Goal: Task Accomplishment & Management: Use online tool/utility

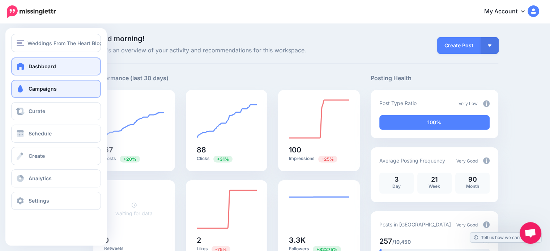
click at [36, 87] on span "Campaigns" at bounding box center [43, 89] width 28 height 6
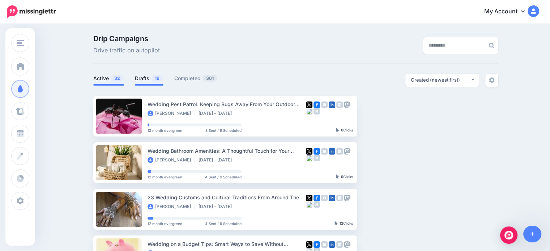
click at [145, 75] on link "Drafts 16" at bounding box center [149, 78] width 29 height 9
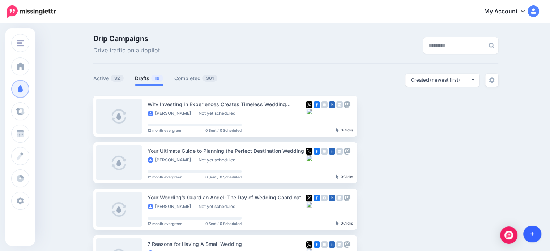
click at [531, 232] on icon at bounding box center [532, 234] width 4 height 5
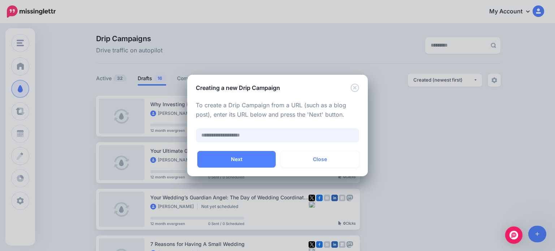
paste input "**********"
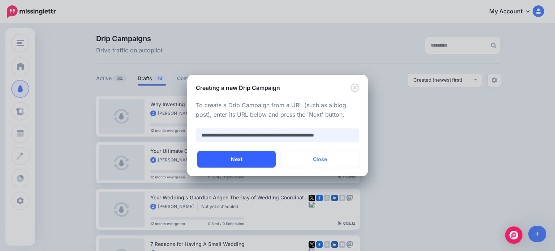
type input "**********"
click at [238, 157] on button "Next" at bounding box center [236, 159] width 78 height 17
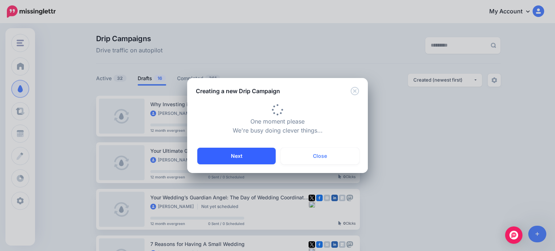
type input "**********"
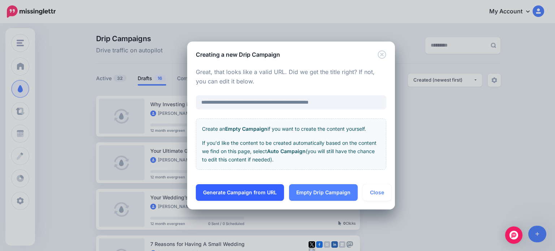
click at [243, 190] on link "Generate Campaign from URL" at bounding box center [240, 192] width 88 height 17
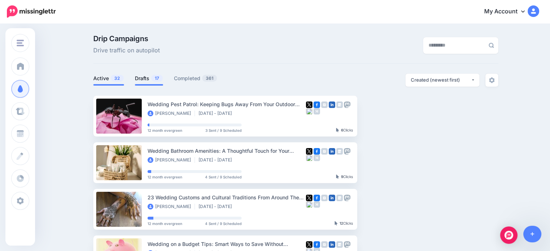
click at [150, 80] on link "Drafts 17" at bounding box center [149, 78] width 28 height 9
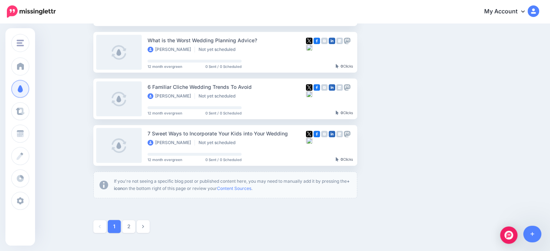
scroll to position [434, 0]
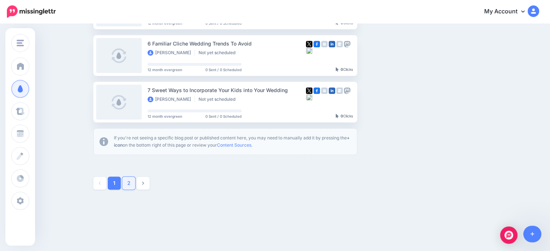
click at [133, 183] on link "2" at bounding box center [128, 183] width 13 height 13
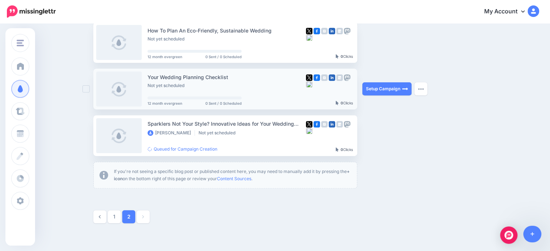
scroll to position [305, 0]
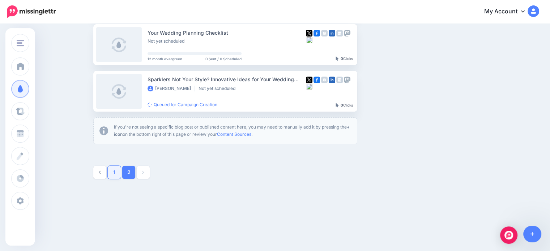
click at [119, 172] on link "1" at bounding box center [114, 172] width 13 height 13
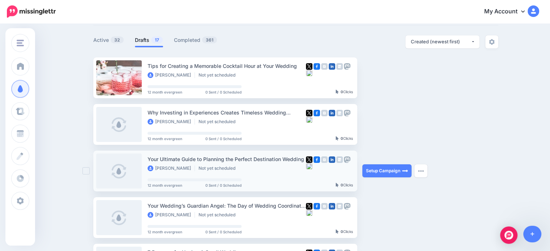
scroll to position [26, 0]
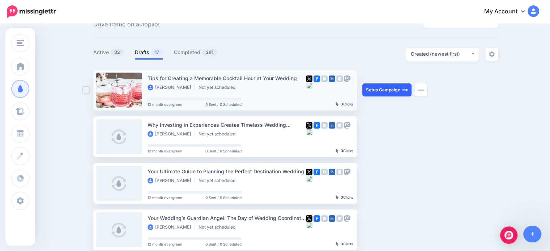
click at [396, 90] on link "Setup Campaign" at bounding box center [386, 90] width 49 height 13
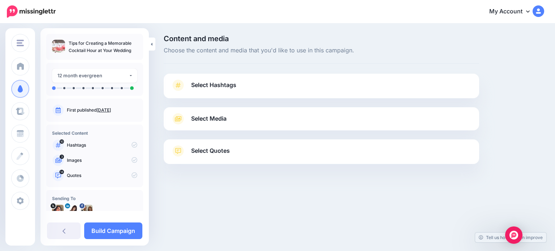
click at [226, 84] on span "Select Hashtags" at bounding box center [213, 85] width 45 height 10
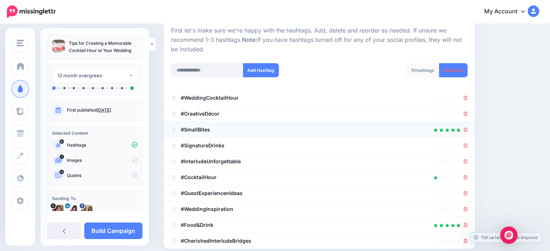
scroll to position [108, 0]
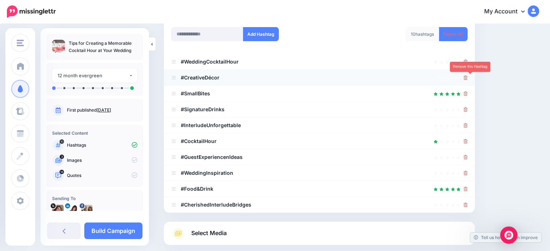
click at [467, 77] on icon at bounding box center [465, 78] width 4 height 4
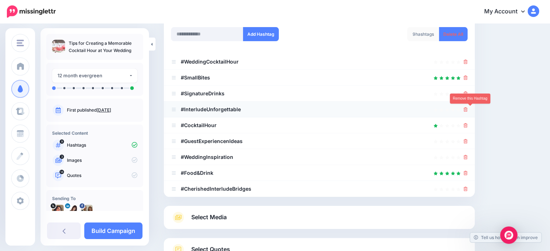
click at [467, 110] on icon at bounding box center [465, 109] width 4 height 4
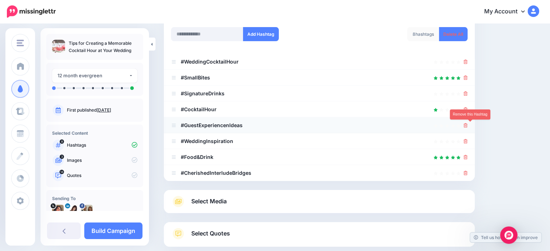
click at [467, 126] on icon at bounding box center [465, 125] width 4 height 4
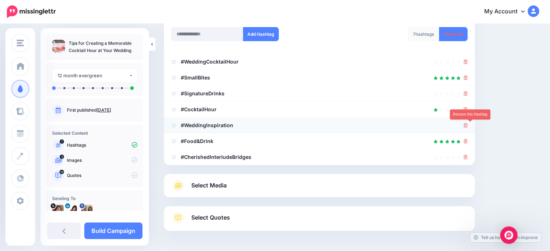
click at [467, 127] on icon at bounding box center [465, 125] width 4 height 4
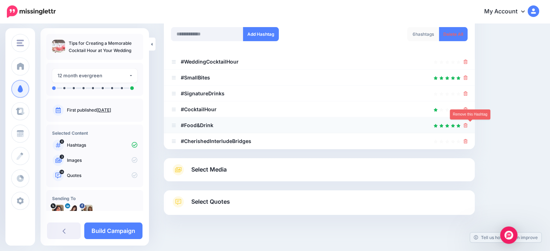
click at [467, 125] on icon at bounding box center [465, 125] width 4 height 4
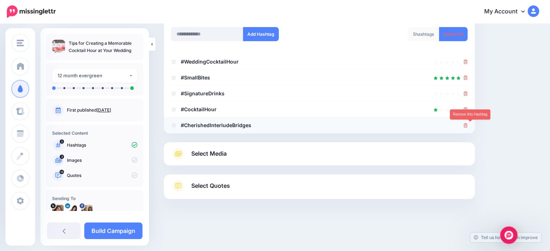
click at [467, 125] on icon at bounding box center [465, 125] width 4 height 4
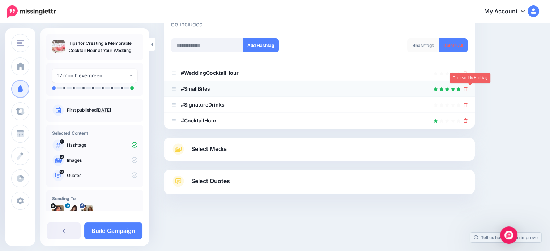
click at [467, 88] on icon at bounding box center [465, 89] width 4 height 4
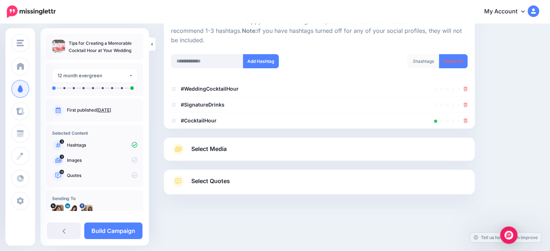
click at [230, 146] on link "Select Media" at bounding box center [319, 150] width 296 height 12
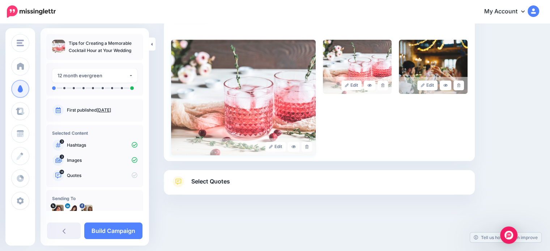
scroll to position [149, 0]
click at [214, 181] on span "Select Quotes" at bounding box center [210, 181] width 39 height 10
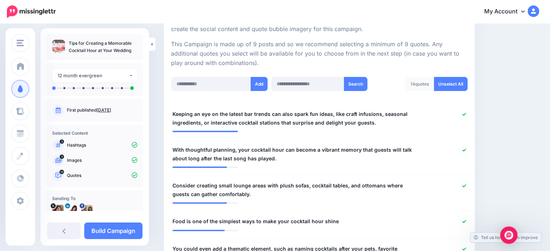
scroll to position [149, 0]
click at [457, 83] on link "Unselect All" at bounding box center [451, 84] width 34 height 14
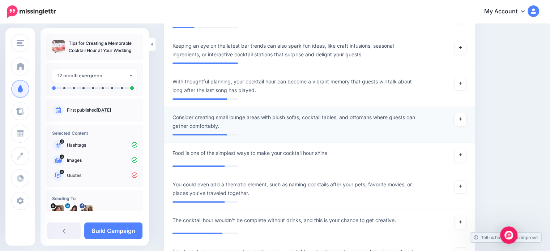
scroll to position [202, 0]
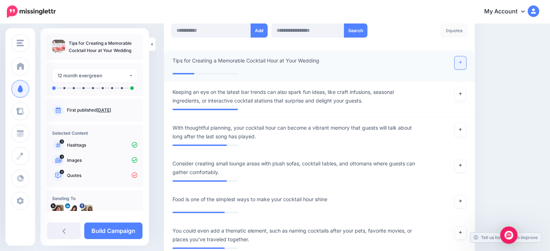
click at [463, 61] on link at bounding box center [460, 62] width 12 height 13
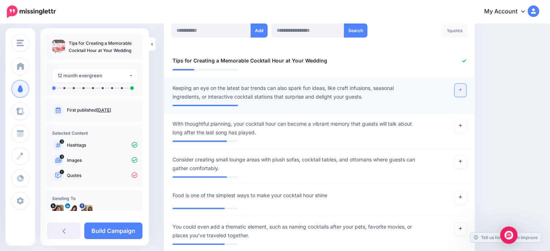
click at [462, 89] on icon at bounding box center [460, 90] width 3 height 3
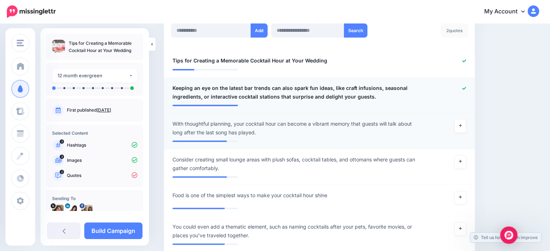
scroll to position [239, 0]
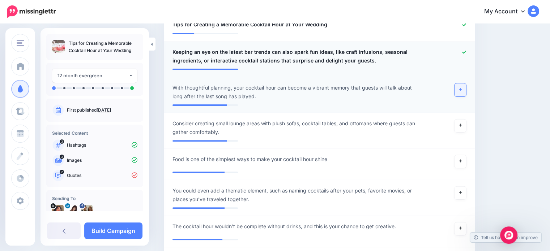
click at [462, 90] on icon at bounding box center [460, 89] width 3 height 4
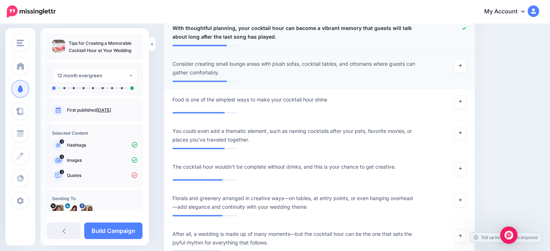
scroll to position [311, 0]
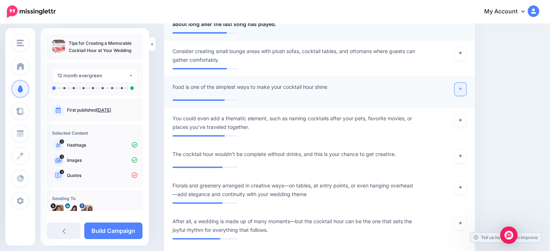
click at [462, 87] on icon at bounding box center [460, 89] width 3 height 4
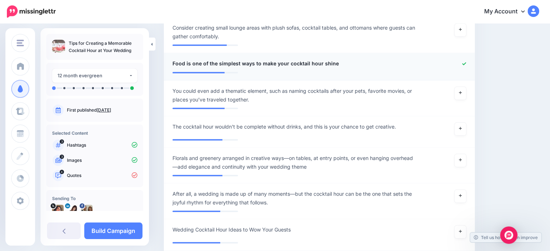
scroll to position [347, 0]
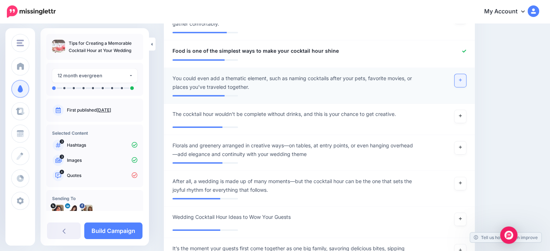
click at [462, 81] on icon at bounding box center [460, 80] width 3 height 4
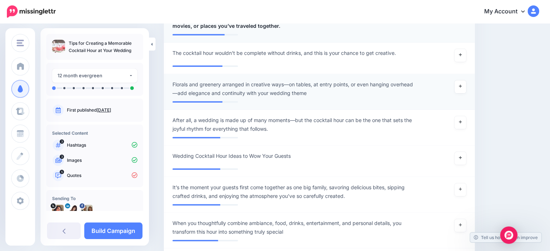
scroll to position [419, 0]
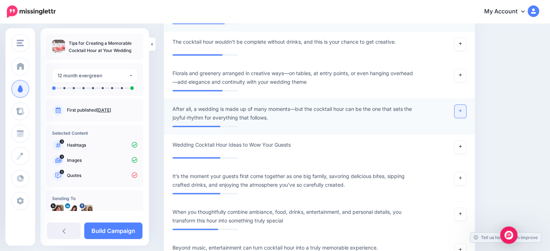
click at [466, 110] on link at bounding box center [460, 111] width 12 height 13
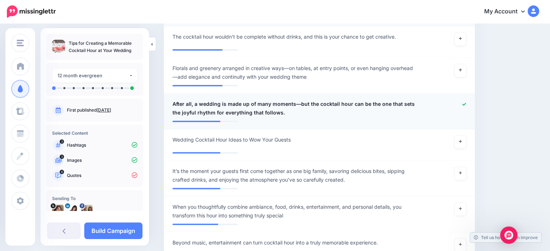
scroll to position [456, 0]
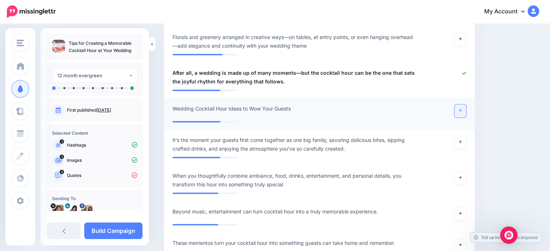
click at [462, 108] on icon at bounding box center [460, 110] width 3 height 4
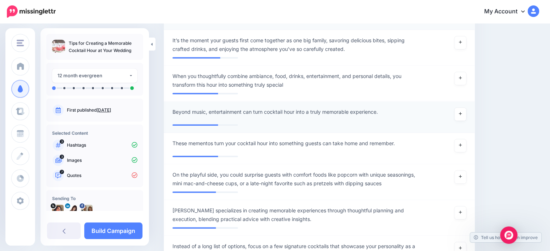
scroll to position [564, 0]
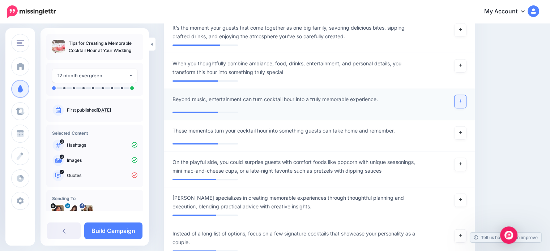
click at [462, 101] on icon at bounding box center [460, 101] width 3 height 4
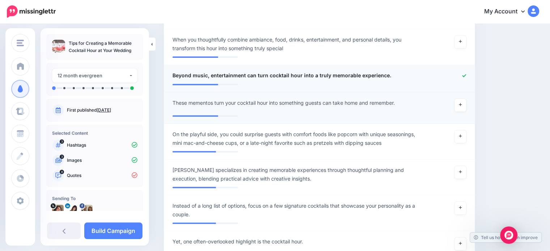
scroll to position [600, 0]
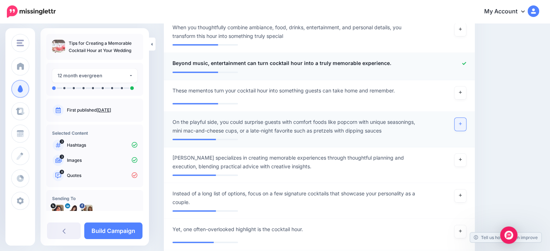
click at [462, 124] on icon at bounding box center [460, 124] width 3 height 3
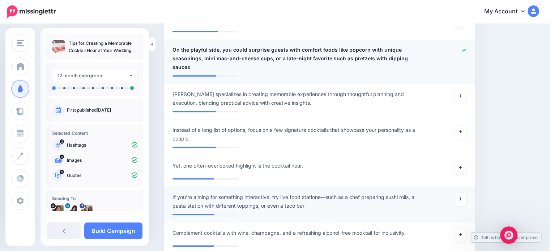
scroll to position [709, 0]
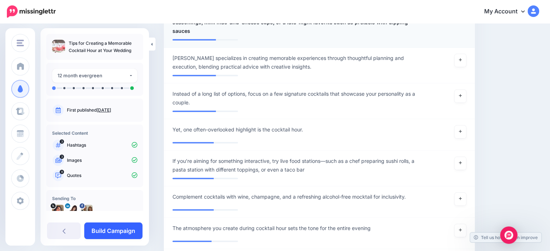
click at [115, 228] on link "Build Campaign" at bounding box center [113, 231] width 58 height 17
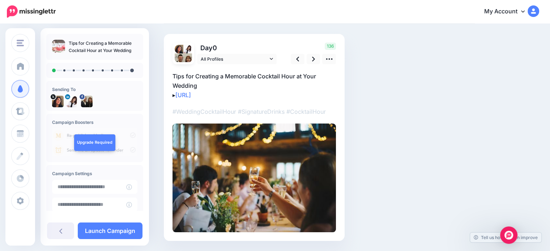
scroll to position [62, 0]
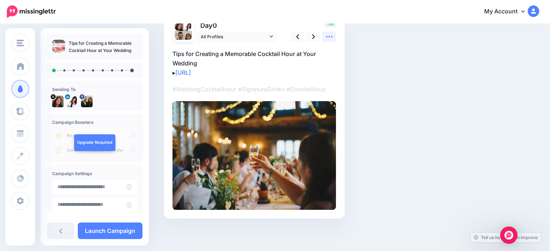
click at [328, 36] on icon at bounding box center [329, 37] width 8 height 8
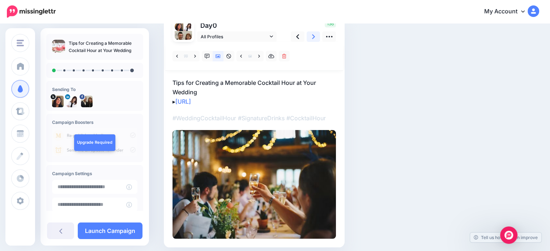
click at [312, 34] on icon at bounding box center [313, 36] width 3 height 5
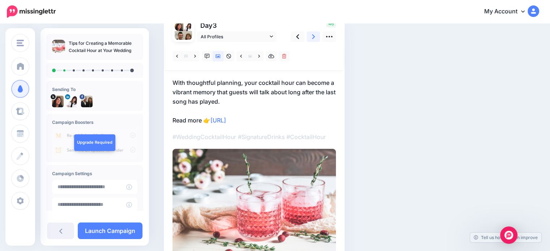
click at [313, 35] on icon at bounding box center [313, 36] width 3 height 5
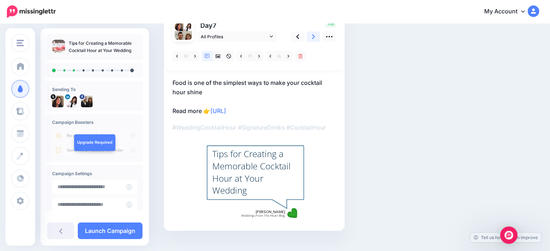
click at [313, 35] on icon at bounding box center [313, 36] width 3 height 5
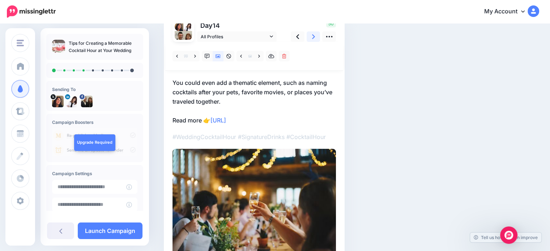
click at [313, 36] on icon at bounding box center [313, 36] width 3 height 5
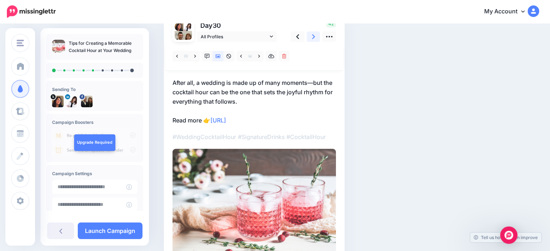
click at [313, 36] on icon at bounding box center [313, 36] width 3 height 5
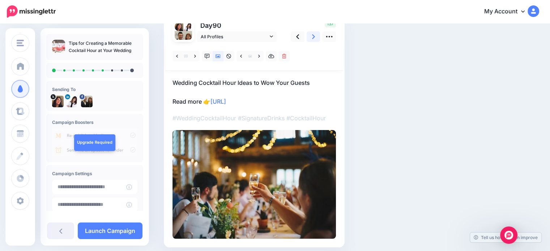
click at [313, 36] on icon at bounding box center [313, 36] width 3 height 5
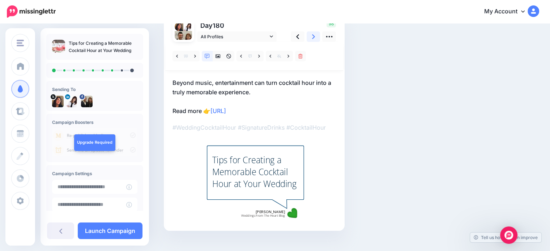
click at [313, 36] on icon at bounding box center [313, 36] width 3 height 5
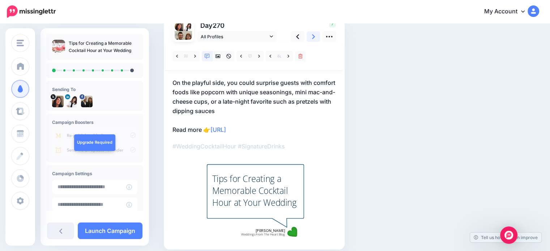
click at [313, 36] on icon at bounding box center [313, 36] width 3 height 5
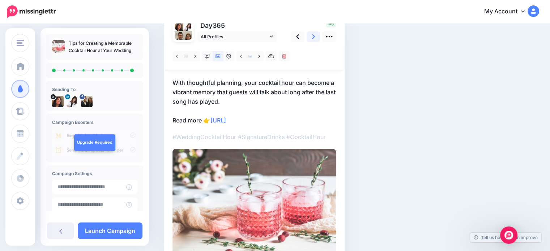
click at [313, 36] on icon at bounding box center [313, 36] width 3 height 5
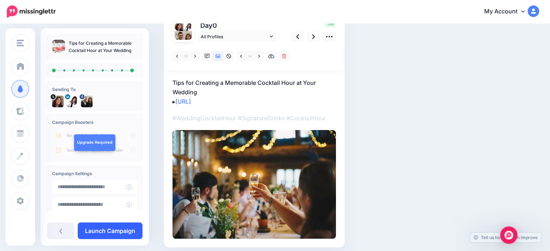
click at [109, 229] on link "Launch Campaign" at bounding box center [110, 231] width 65 height 17
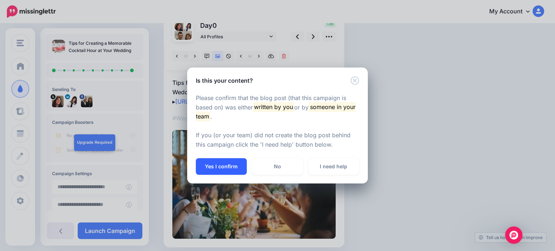
click at [221, 164] on button "Yes I confirm" at bounding box center [221, 166] width 51 height 17
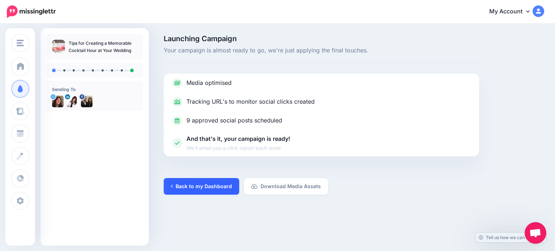
click at [206, 182] on link "Back to my Dashboard" at bounding box center [202, 186] width 76 height 17
